Goal: Find specific page/section: Find specific page/section

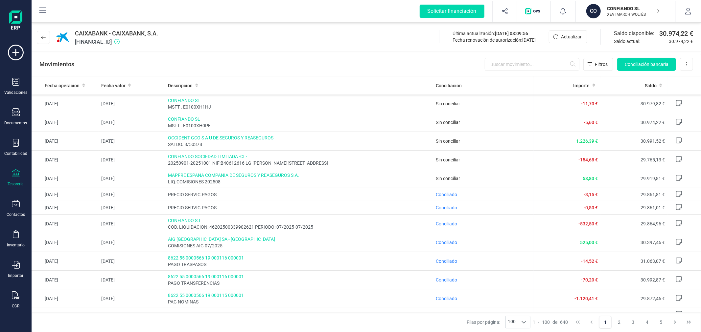
click at [336, 45] on div "CAIXABANK - CAIXABANK, S.A. [FINANCIAL_ID] Última actualización: [DATE] 08:09:5…" at bounding box center [366, 36] width 669 height 30
drag, startPoint x: 618, startPoint y: 11, endPoint x: 603, endPoint y: 17, distance: 16.1
click at [617, 12] on p "XEVI MARCH WOLTÉS" at bounding box center [633, 14] width 53 height 5
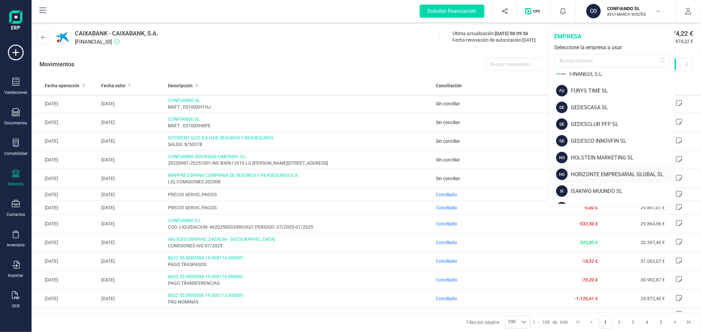
scroll to position [329, 0]
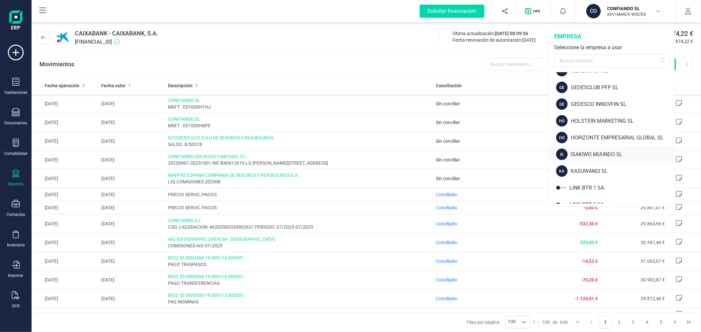
click at [584, 158] on div "ISAKIWO MUUNDO SL" at bounding box center [622, 155] width 103 height 8
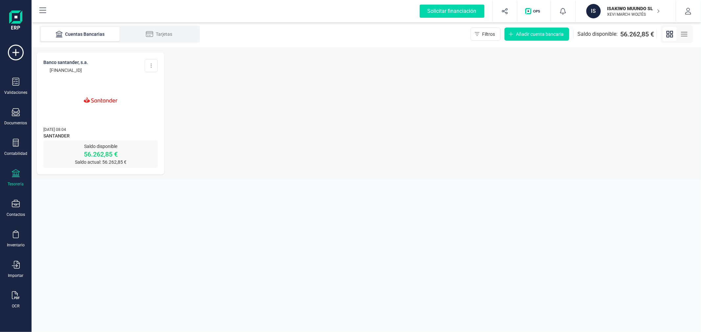
click at [80, 105] on img at bounding box center [100, 99] width 55 height 55
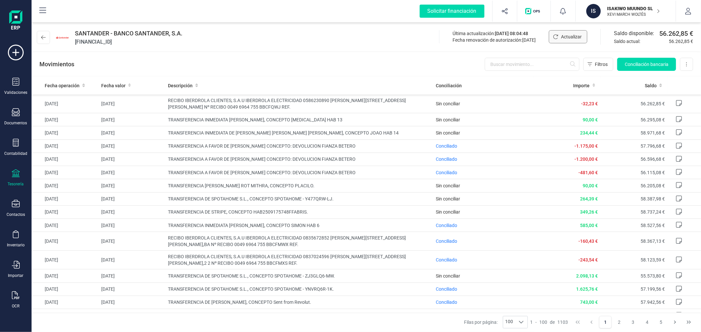
click at [566, 37] on span "Actualizar" at bounding box center [571, 37] width 21 height 7
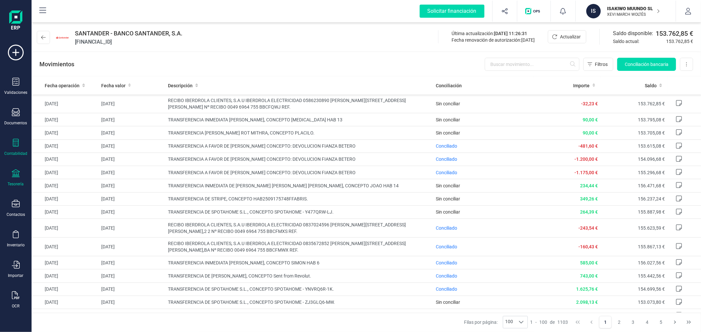
click at [17, 150] on div "Contabilidad" at bounding box center [16, 147] width 26 height 17
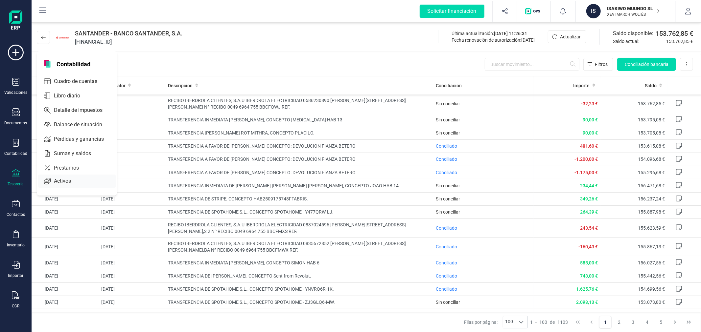
click at [67, 182] on span "Activos" at bounding box center [67, 181] width 32 height 8
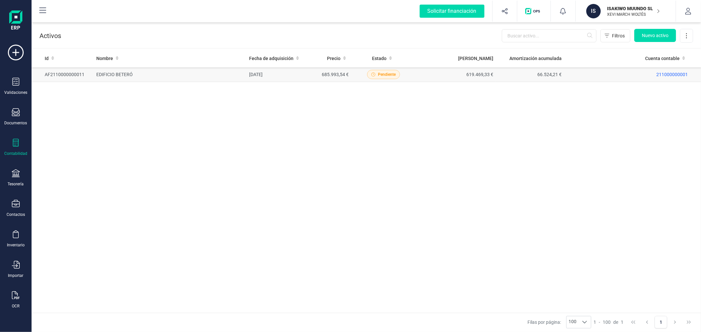
click at [294, 73] on td "[DATE]" at bounding box center [278, 74] width 64 height 15
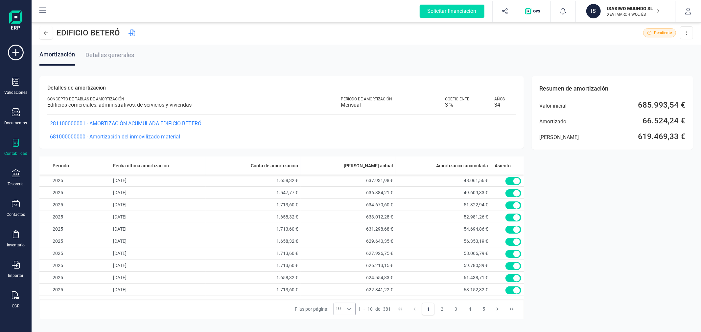
click at [347, 308] on icon at bounding box center [349, 309] width 5 height 5
click at [344, 289] on li "100" at bounding box center [345, 295] width 22 height 12
click at [19, 149] on div "Contabilidad" at bounding box center [16, 147] width 26 height 17
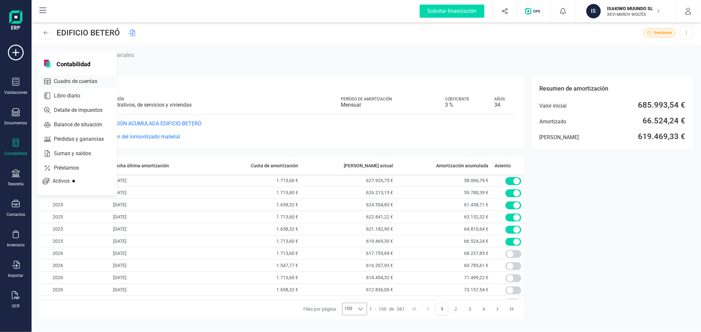
click at [74, 85] on span "Cuadro de cuentas" at bounding box center [80, 82] width 58 height 8
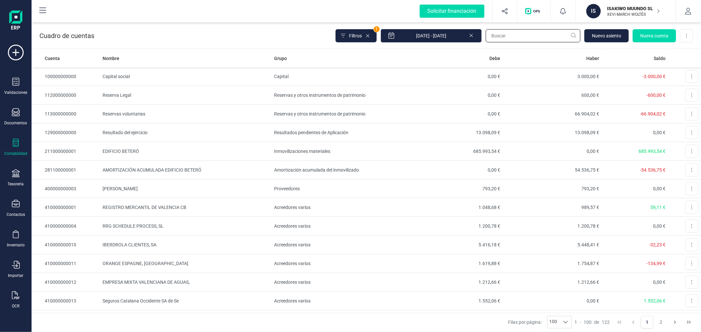
click at [528, 39] on input "text" at bounding box center [533, 35] width 95 height 13
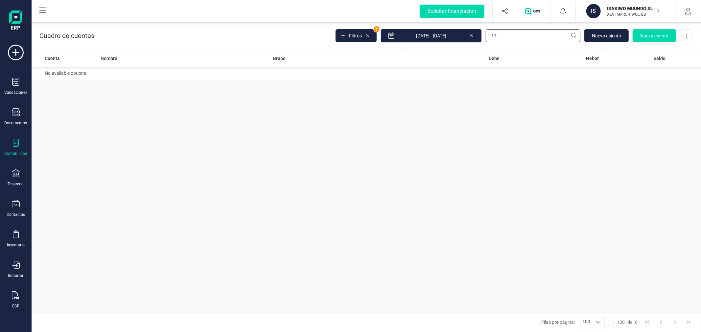
type input "1"
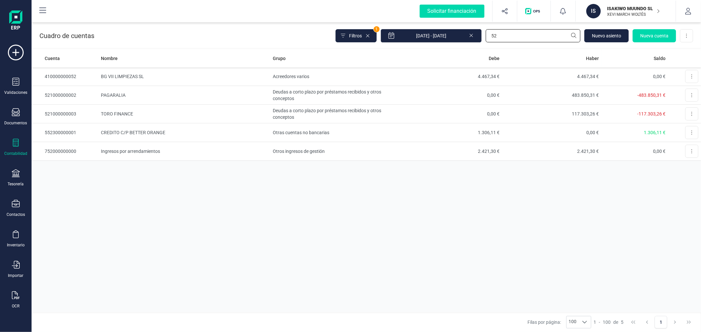
type input "52"
click at [288, 203] on div "Cuenta Nombre Grupo [PERSON_NAME] Saldo 410000000052 BG VII LIMPIEZAS SL Acreed…" at bounding box center [366, 180] width 669 height 263
click at [620, 14] on p "XEVI MARCH WOLTÉS" at bounding box center [633, 14] width 53 height 5
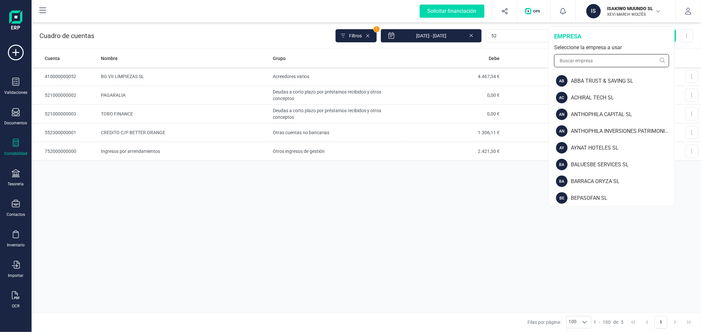
click at [582, 64] on input "text" at bounding box center [611, 60] width 115 height 13
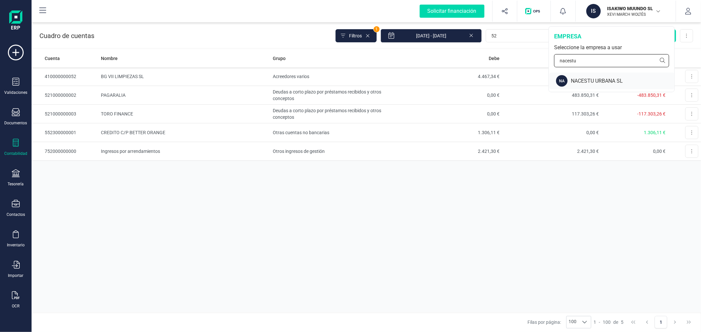
type input "nacestu"
click at [583, 82] on div "NACESTU URBANA SL" at bounding box center [622, 81] width 103 height 8
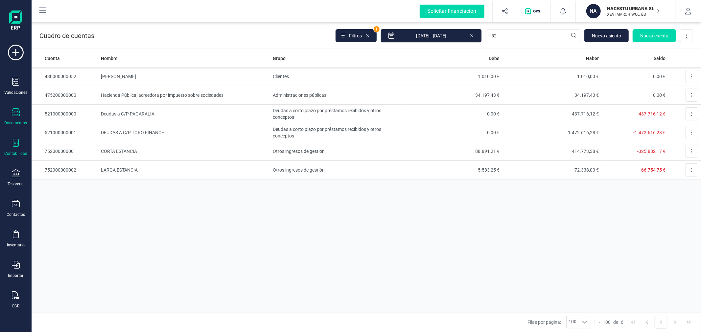
click at [14, 116] on icon at bounding box center [16, 112] width 8 height 8
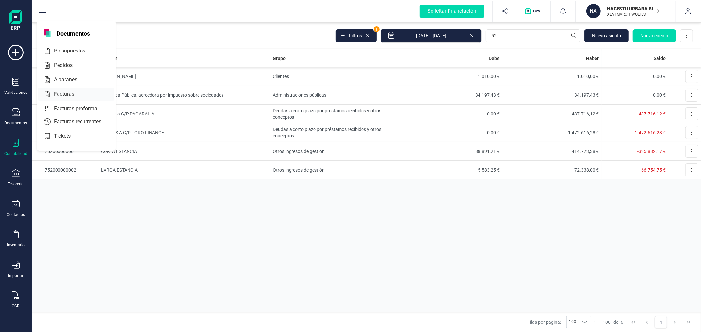
click at [62, 93] on span "Facturas" at bounding box center [68, 94] width 35 height 8
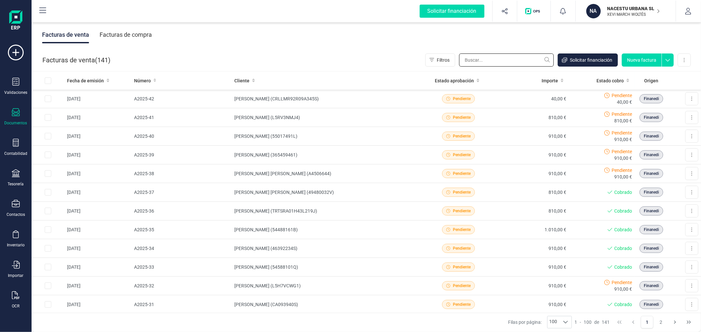
click at [481, 62] on input "text" at bounding box center [506, 60] width 95 height 13
click at [143, 38] on div "Facturas de compra" at bounding box center [126, 34] width 52 height 17
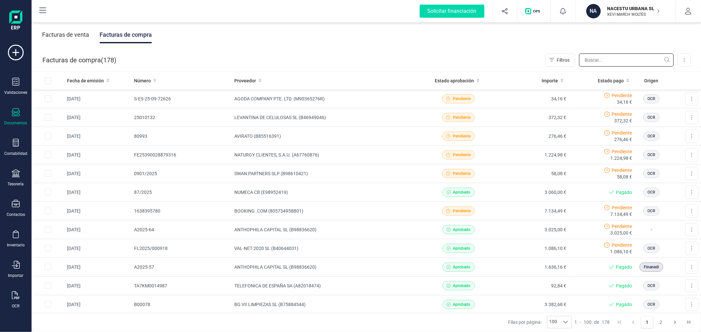
click at [595, 60] on input "text" at bounding box center [626, 60] width 95 height 13
click at [322, 212] on td "BOOKING .COM (805734958B01)" at bounding box center [327, 211] width 190 height 19
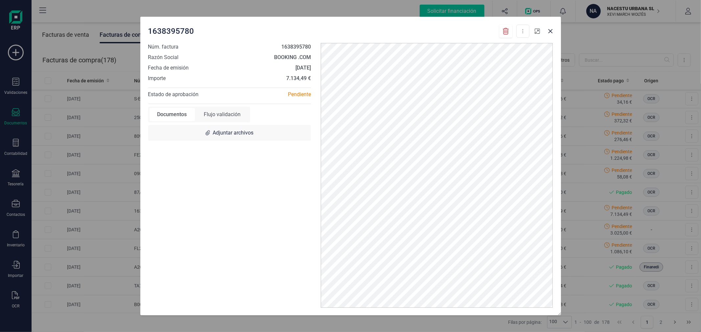
click at [536, 31] on icon "button" at bounding box center [537, 31] width 5 height 5
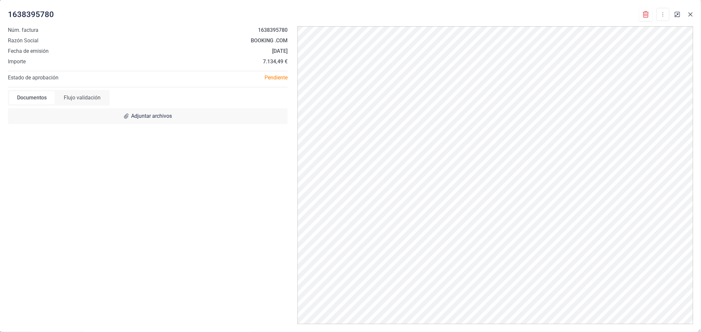
click at [689, 14] on icon "button" at bounding box center [690, 14] width 4 height 4
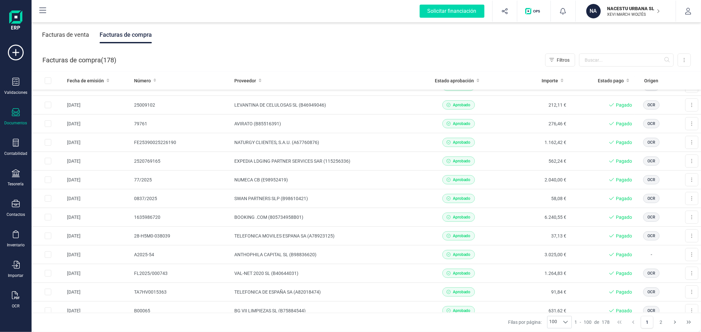
scroll to position [238, 0]
click at [277, 221] on td "BOOKING .COM (805734958B01)" at bounding box center [327, 217] width 190 height 19
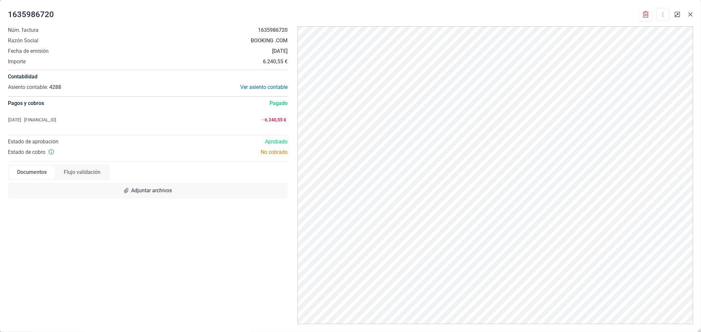
click at [690, 15] on icon "button" at bounding box center [690, 14] width 5 height 5
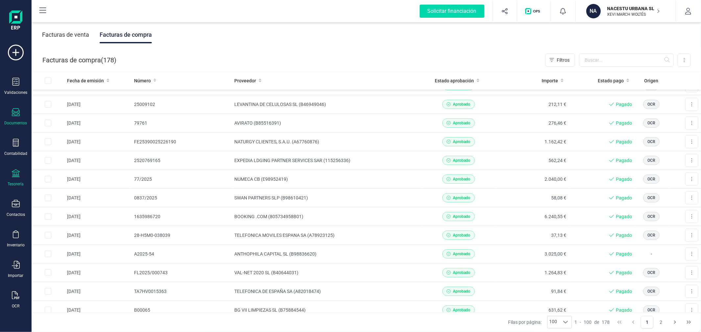
click at [20, 177] on div "Tesorería" at bounding box center [16, 178] width 26 height 17
click at [74, 114] on span "Cuentas bancarias" at bounding box center [80, 112] width 58 height 8
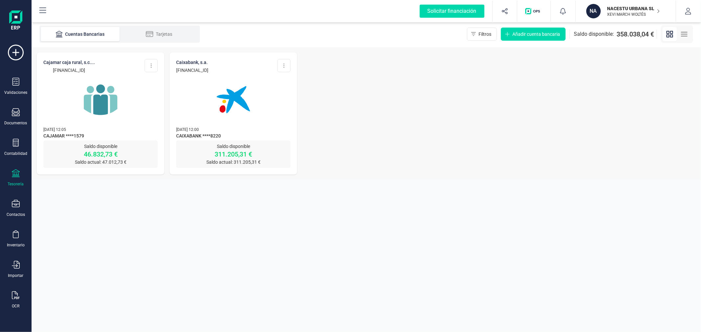
click at [113, 97] on img at bounding box center [100, 99] width 55 height 55
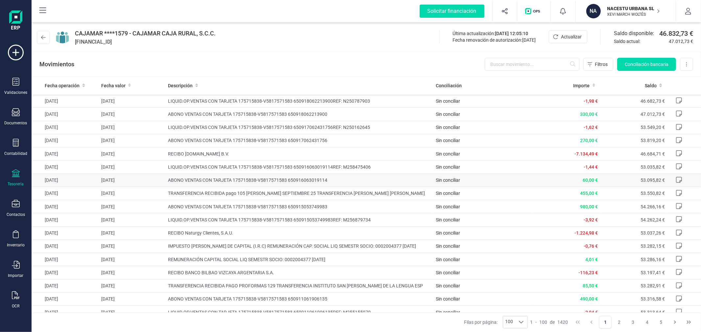
click at [392, 182] on span "ABONO VENTAS CON TARJETA 175715838-V5817571583 650916063019114" at bounding box center [299, 180] width 263 height 7
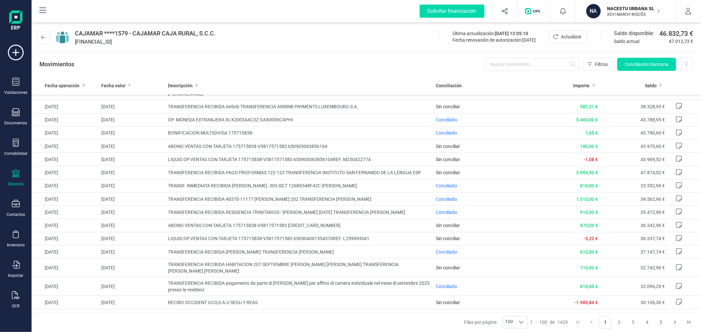
scroll to position [381, 0]
click at [546, 66] on input "text" at bounding box center [532, 64] width 95 height 13
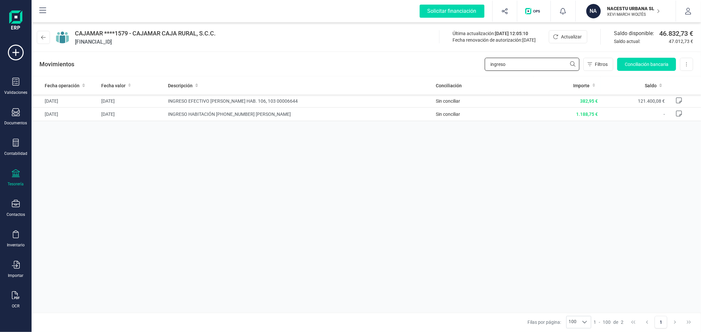
type input "ingreso"
click at [423, 169] on div "Fecha operación Fecha valor Descripción Conciliación Importe Saldo [DATE] [DATE…" at bounding box center [366, 195] width 669 height 236
click at [615, 13] on p "XEVI MARCH WOLTÉS" at bounding box center [633, 14] width 53 height 5
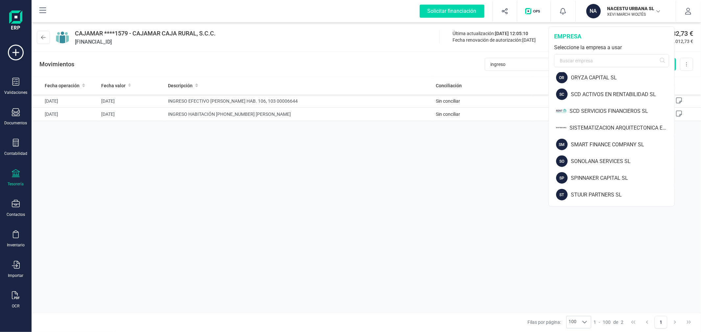
scroll to position [589, 0]
click at [592, 91] on div "SCD ACTIVOS EN RENTABILIDAD SL" at bounding box center [622, 95] width 103 height 8
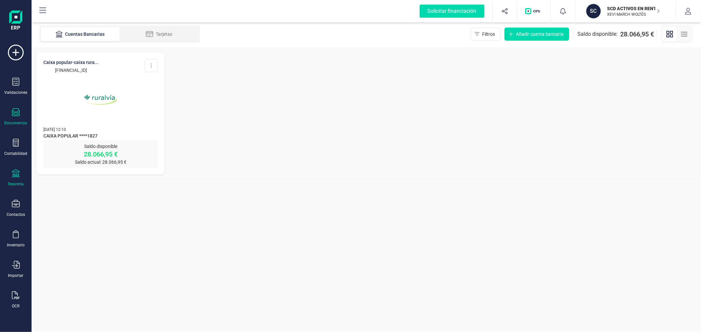
click at [13, 118] on div at bounding box center [16, 113] width 8 height 10
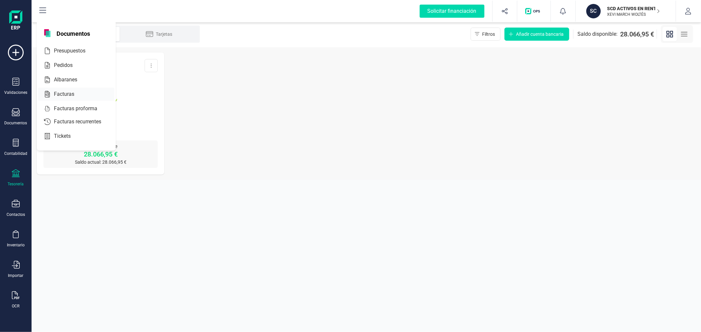
click at [72, 97] on span "Facturas" at bounding box center [68, 94] width 35 height 8
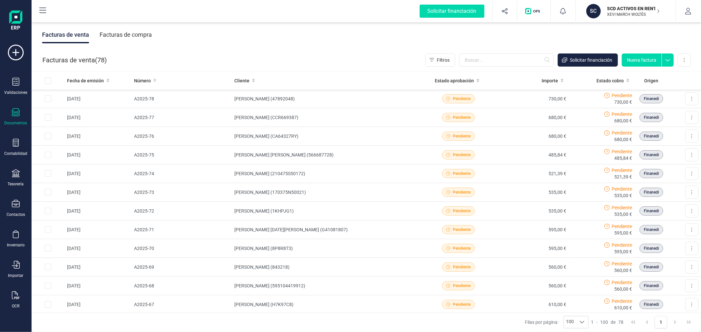
click at [140, 37] on div "Facturas de compra" at bounding box center [126, 34] width 52 height 17
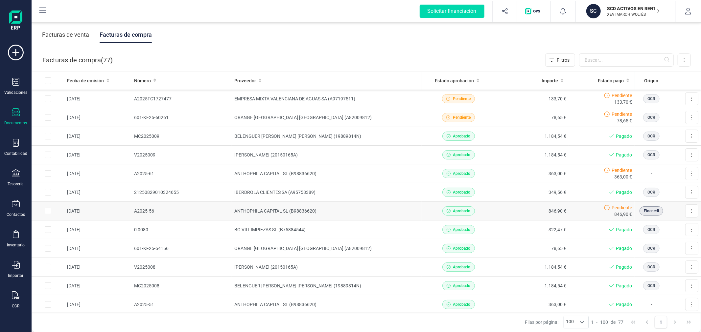
click at [287, 209] on td "ANTHOPHILA CAPITAL SL (B98836620)" at bounding box center [327, 211] width 190 height 19
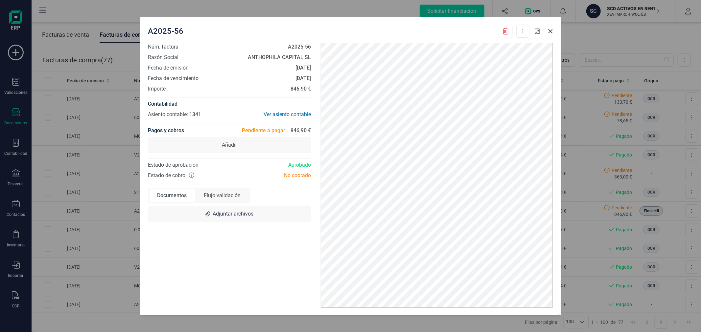
click at [536, 32] on icon "button" at bounding box center [537, 31] width 5 height 5
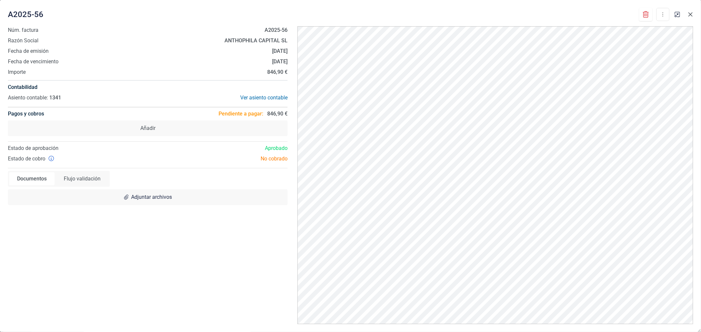
click at [691, 15] on icon "button" at bounding box center [690, 14] width 4 height 4
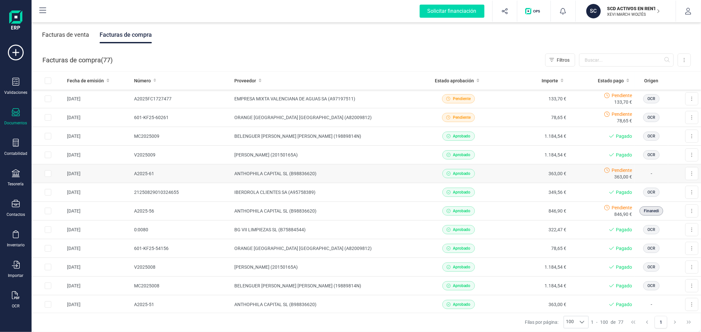
click at [383, 179] on td "ANTHOPHILA CAPITAL SL (B98836620)" at bounding box center [327, 174] width 190 height 19
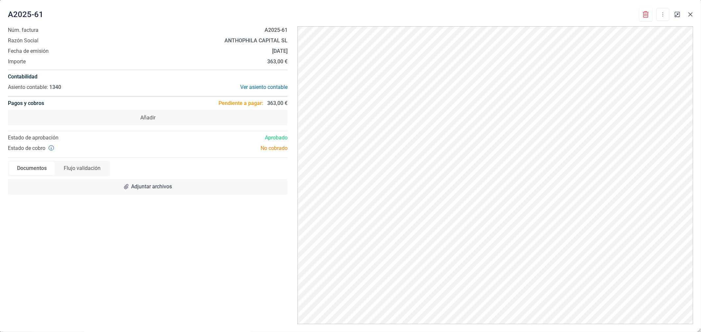
click at [691, 10] on button "button" at bounding box center [690, 14] width 11 height 11
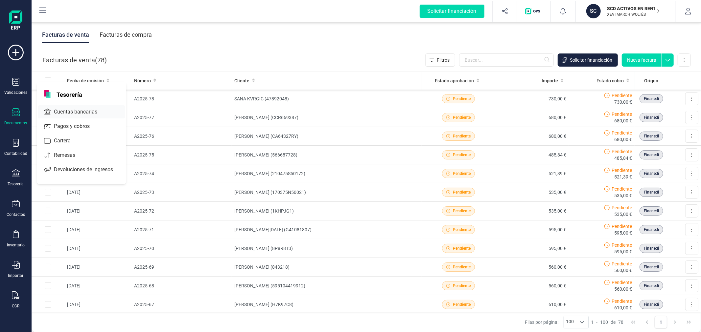
click at [81, 109] on span "Cuentas bancarias" at bounding box center [80, 112] width 58 height 8
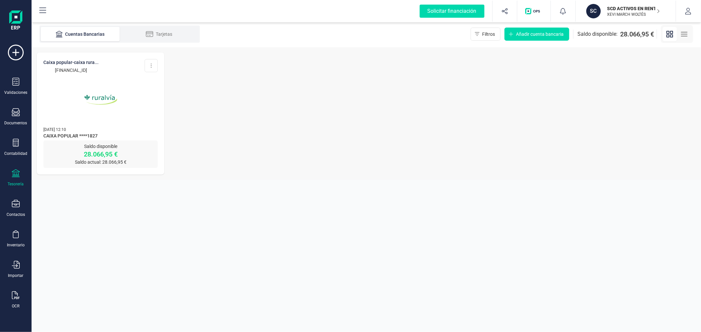
click at [115, 106] on img at bounding box center [100, 99] width 55 height 55
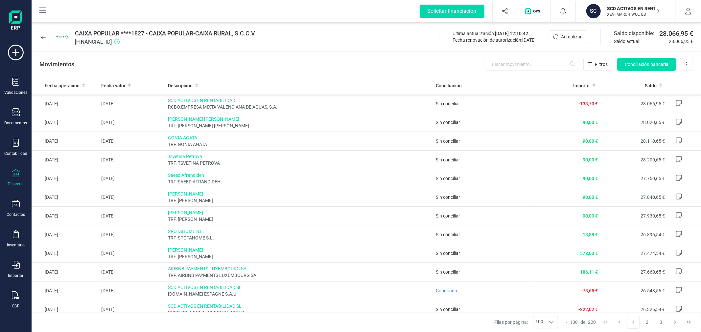
click at [615, 15] on p "XEVI MARCH WOLTÉS" at bounding box center [633, 14] width 53 height 5
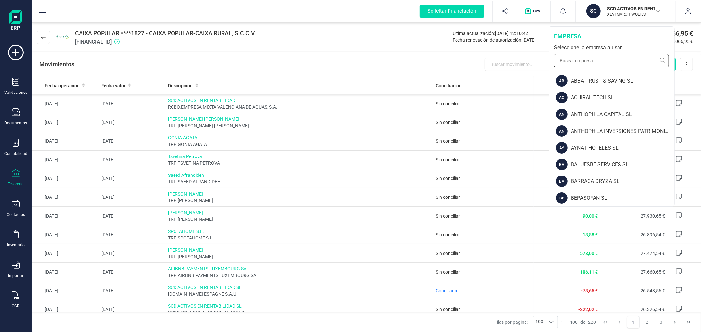
click at [582, 54] on input "text" at bounding box center [611, 60] width 115 height 13
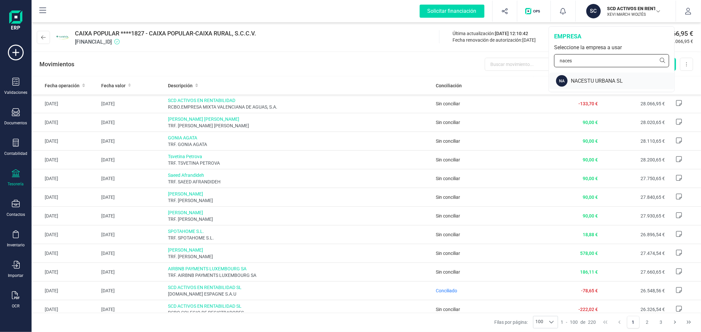
type input "naces"
click at [579, 81] on div "NACESTU URBANA SL" at bounding box center [622, 81] width 103 height 8
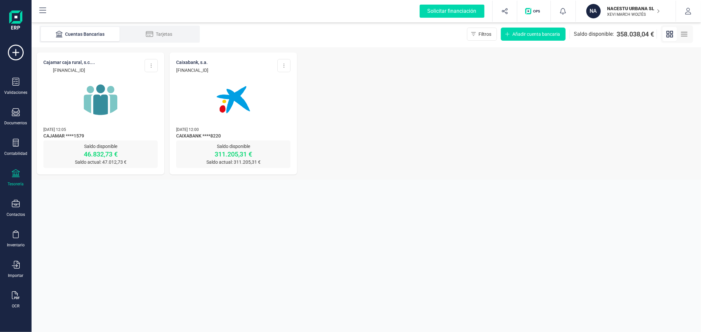
click at [108, 111] on img at bounding box center [100, 99] width 55 height 55
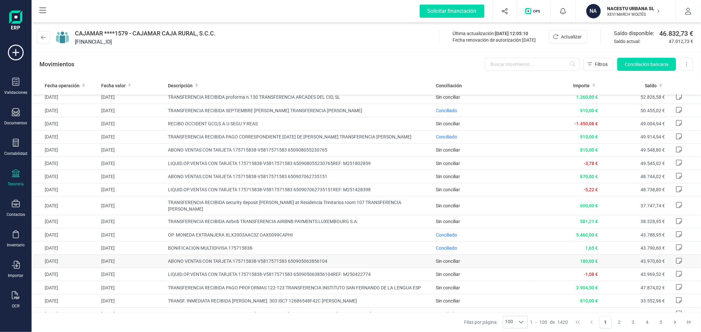
scroll to position [261, 0]
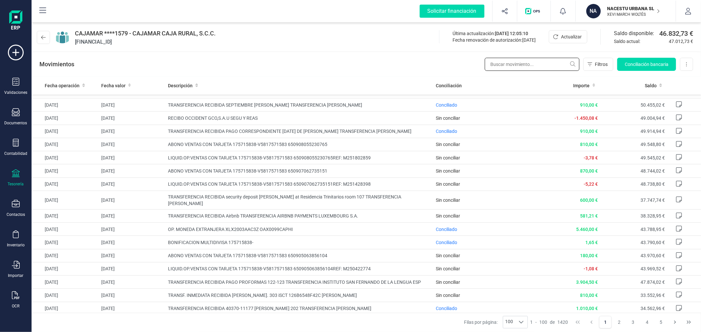
click at [536, 67] on input "text" at bounding box center [532, 64] width 95 height 13
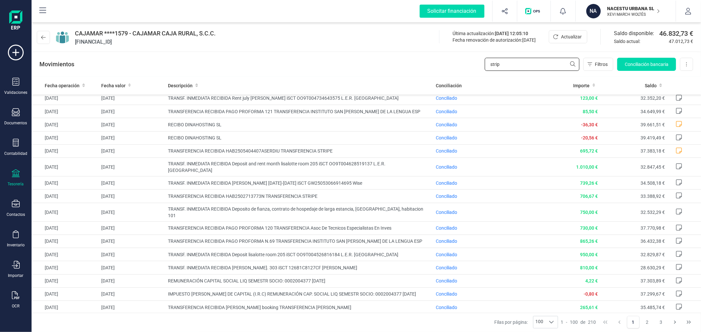
scroll to position [0, 0]
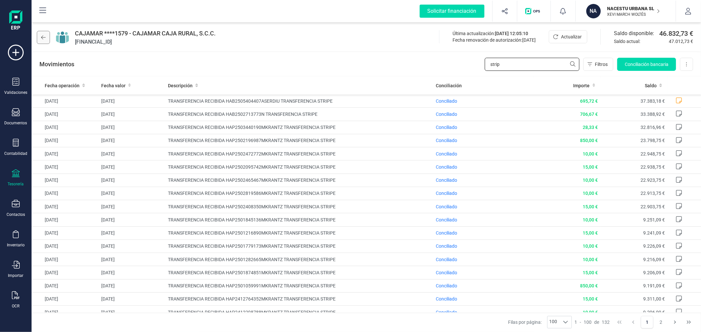
type input "strip"
click at [41, 35] on icon at bounding box center [43, 37] width 5 height 5
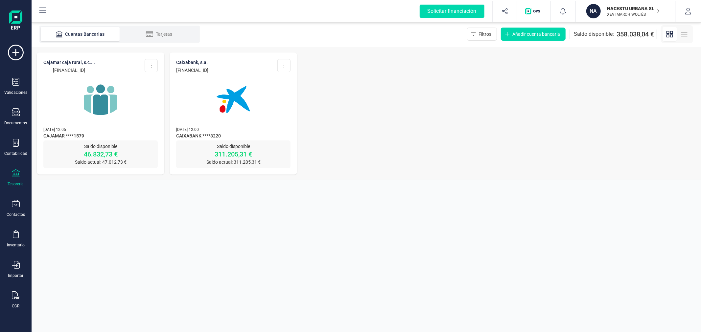
click at [224, 109] on img at bounding box center [233, 99] width 55 height 55
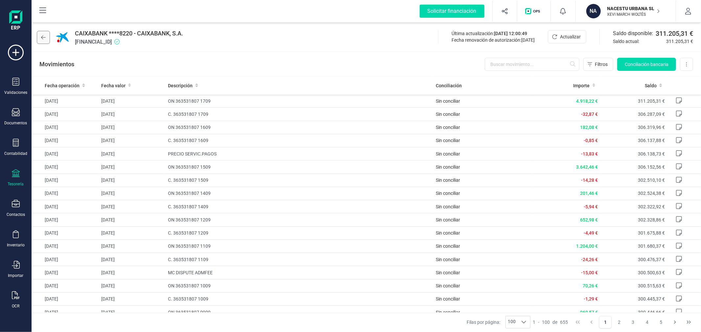
click at [43, 37] on icon at bounding box center [43, 37] width 5 height 5
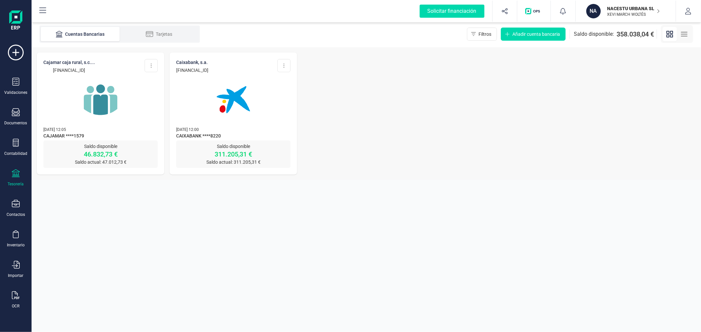
click at [362, 87] on div "CAJAMAR CAJA RURAL, S.C.... ES62 3058 2003 1227 2002 1579 Editar cuenta Actuali…" at bounding box center [366, 113] width 669 height 133
